Goal: Task Accomplishment & Management: Manage account settings

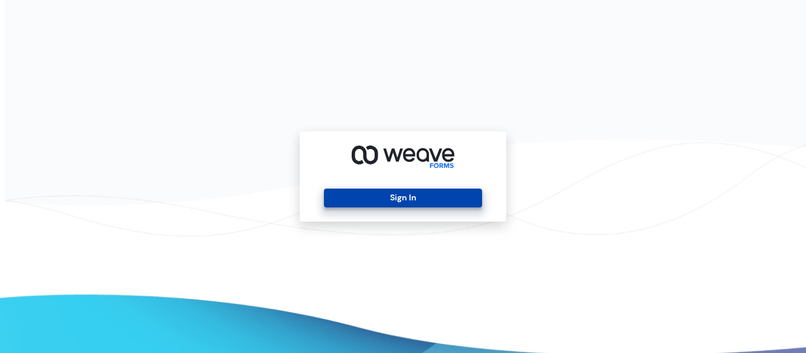
click at [411, 199] on button "Sign In" at bounding box center [403, 198] width 158 height 19
